Goal: Find specific page/section: Find specific page/section

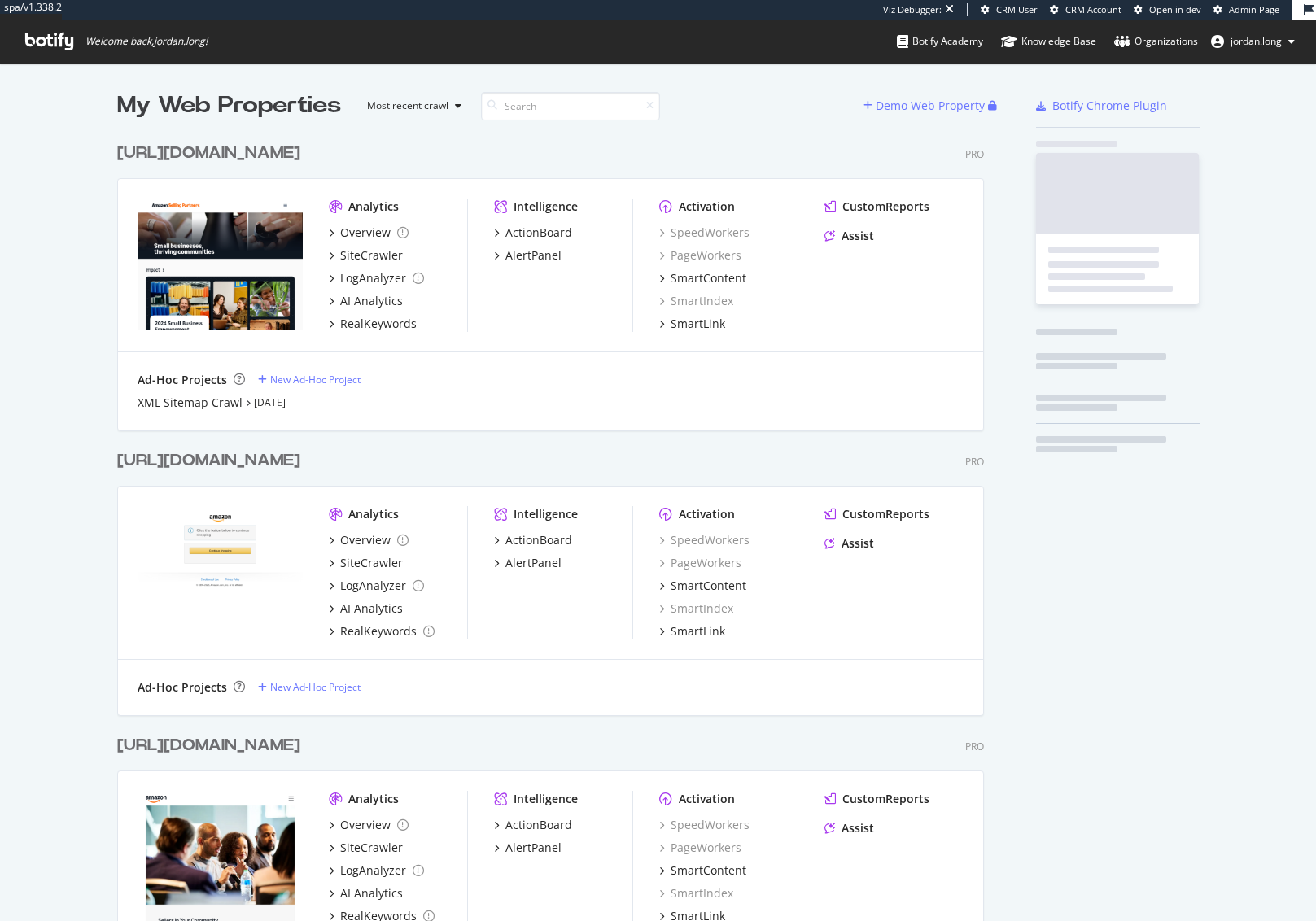
scroll to position [909, 1292]
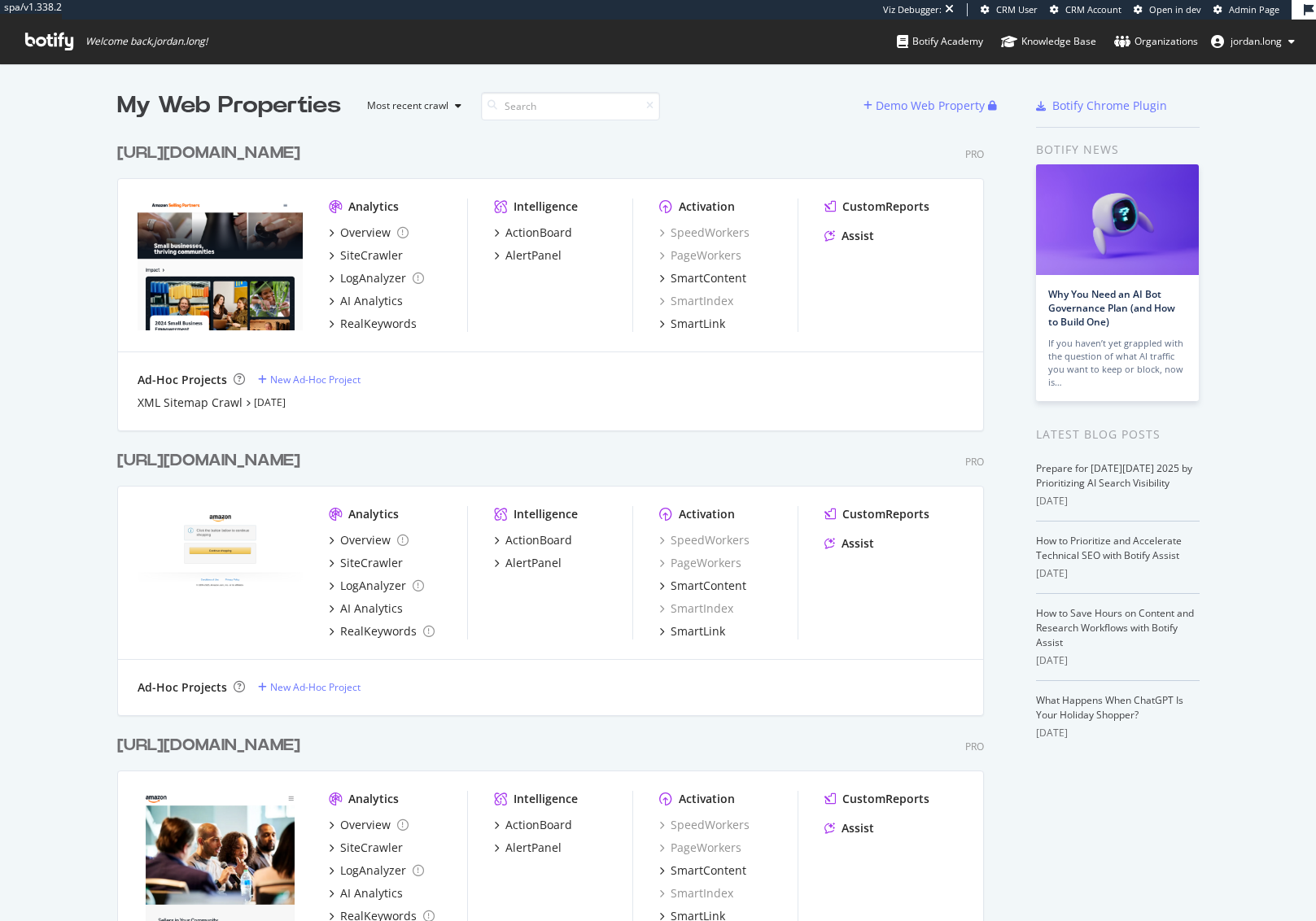
click at [155, 147] on div "[URL][DOMAIN_NAME]" at bounding box center [209, 153] width 183 height 24
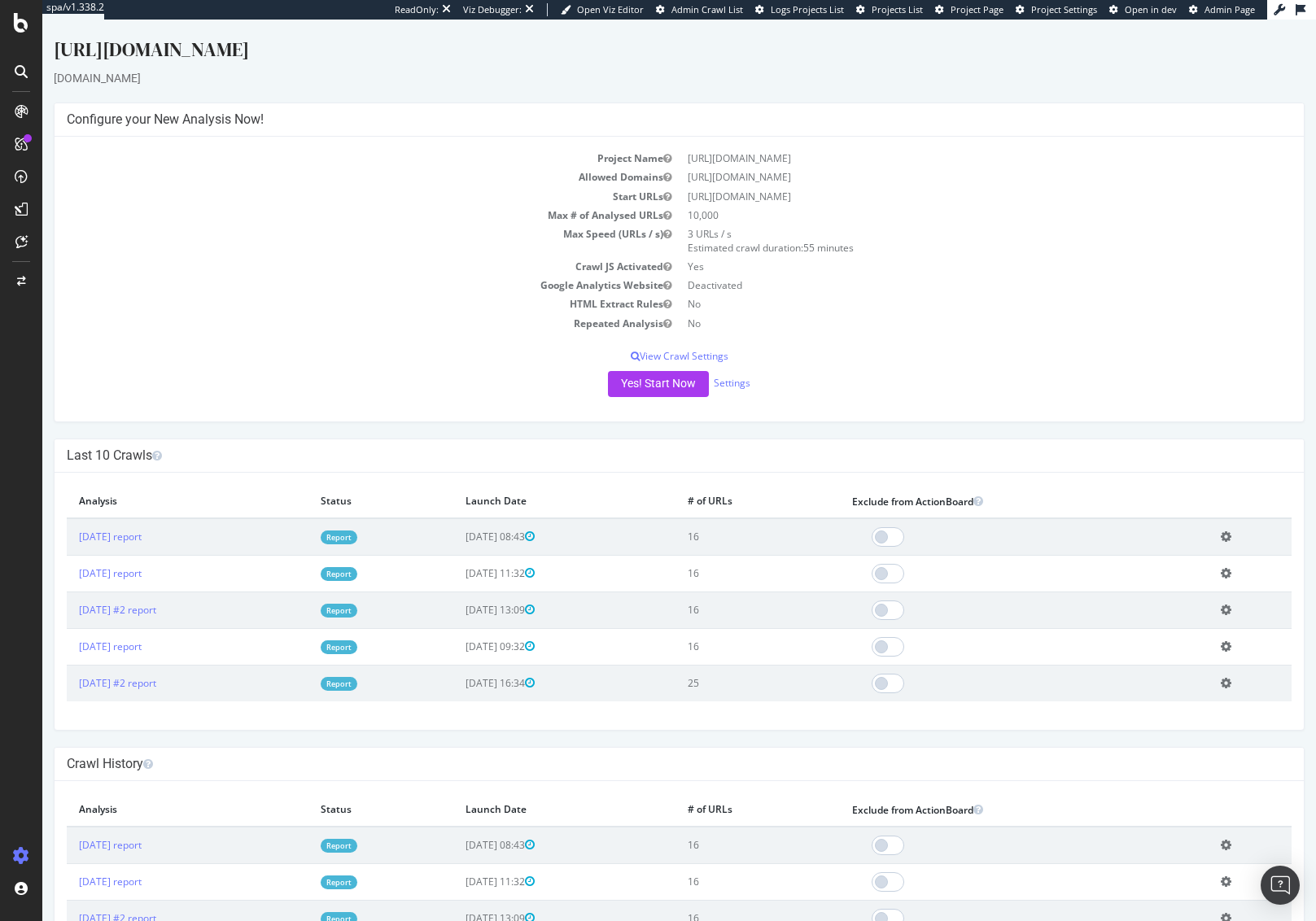
click at [408, 342] on div "Project Name [URL][DOMAIN_NAME] Allowed Domains [URL][DOMAIN_NAME] Start URLs […" at bounding box center [679, 279] width 1249 height 285
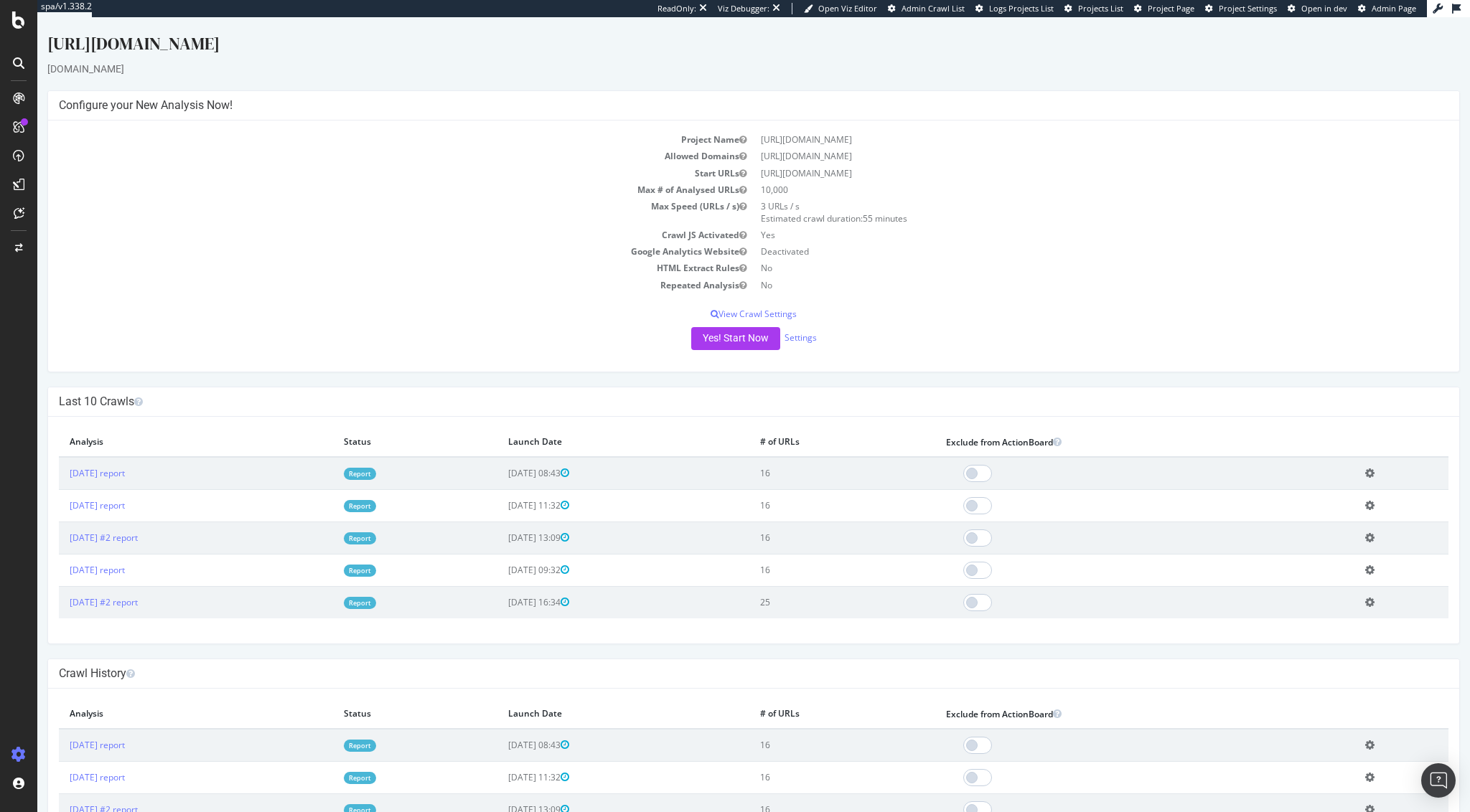
click at [1118, 214] on td "3 URLs / s Estimated crawl duration: 55 minutes" at bounding box center [1101, 212] width 695 height 29
click at [383, 275] on td "HTML Extract Rules" at bounding box center [406, 268] width 695 height 16
click at [825, 480] on td "16" at bounding box center [843, 473] width 187 height 33
click at [828, 472] on td "16" at bounding box center [843, 473] width 187 height 33
drag, startPoint x: 838, startPoint y: 473, endPoint x: 809, endPoint y: 477, distance: 29.3
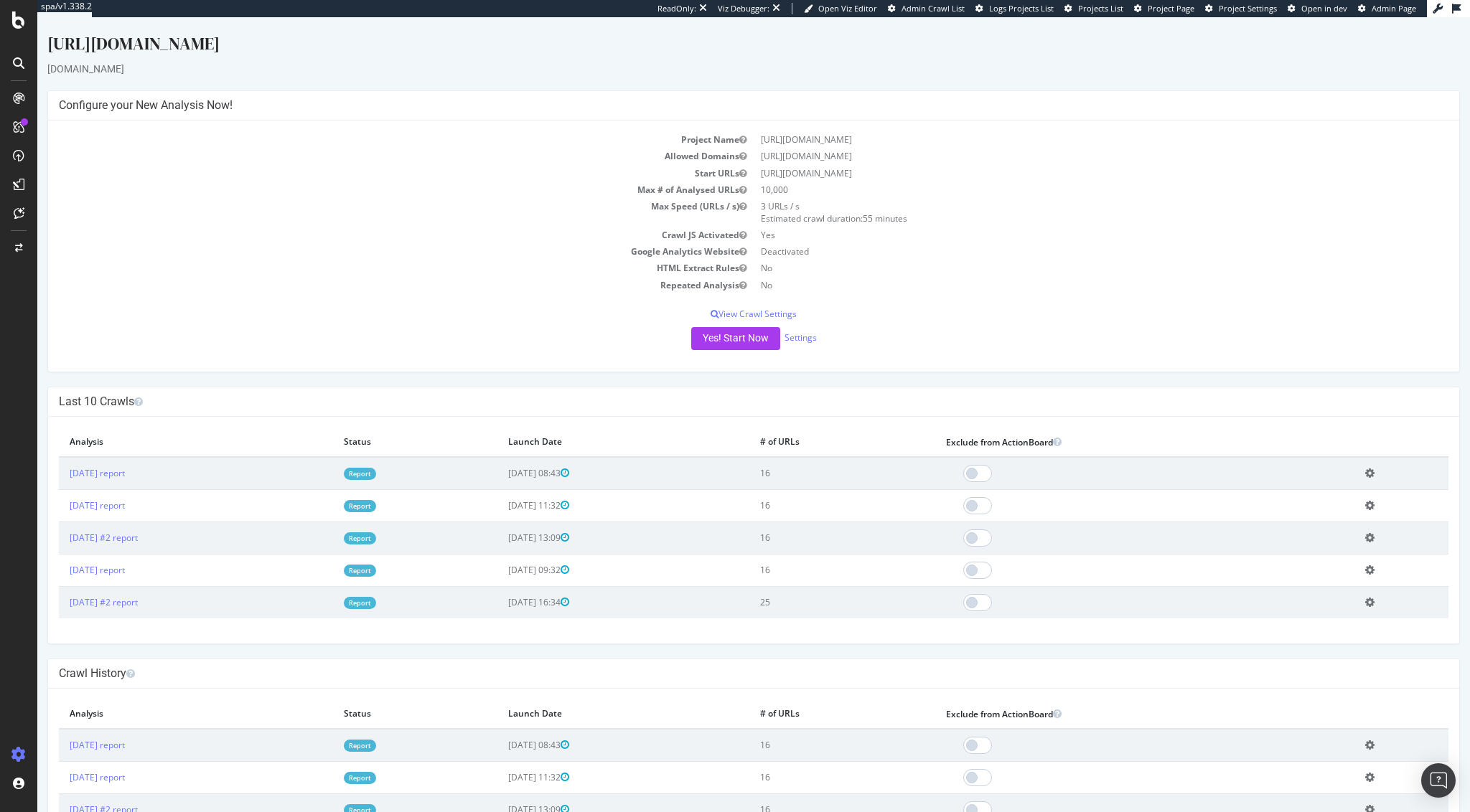
click at [809, 477] on td "16" at bounding box center [843, 473] width 187 height 33
click at [986, 292] on div "Project Name [URL][DOMAIN_NAME] Allowed Domains [URL][DOMAIN_NAME] Start URLs […" at bounding box center [754, 246] width 1411 height 251
